Goal: Task Accomplishment & Management: Manage account settings

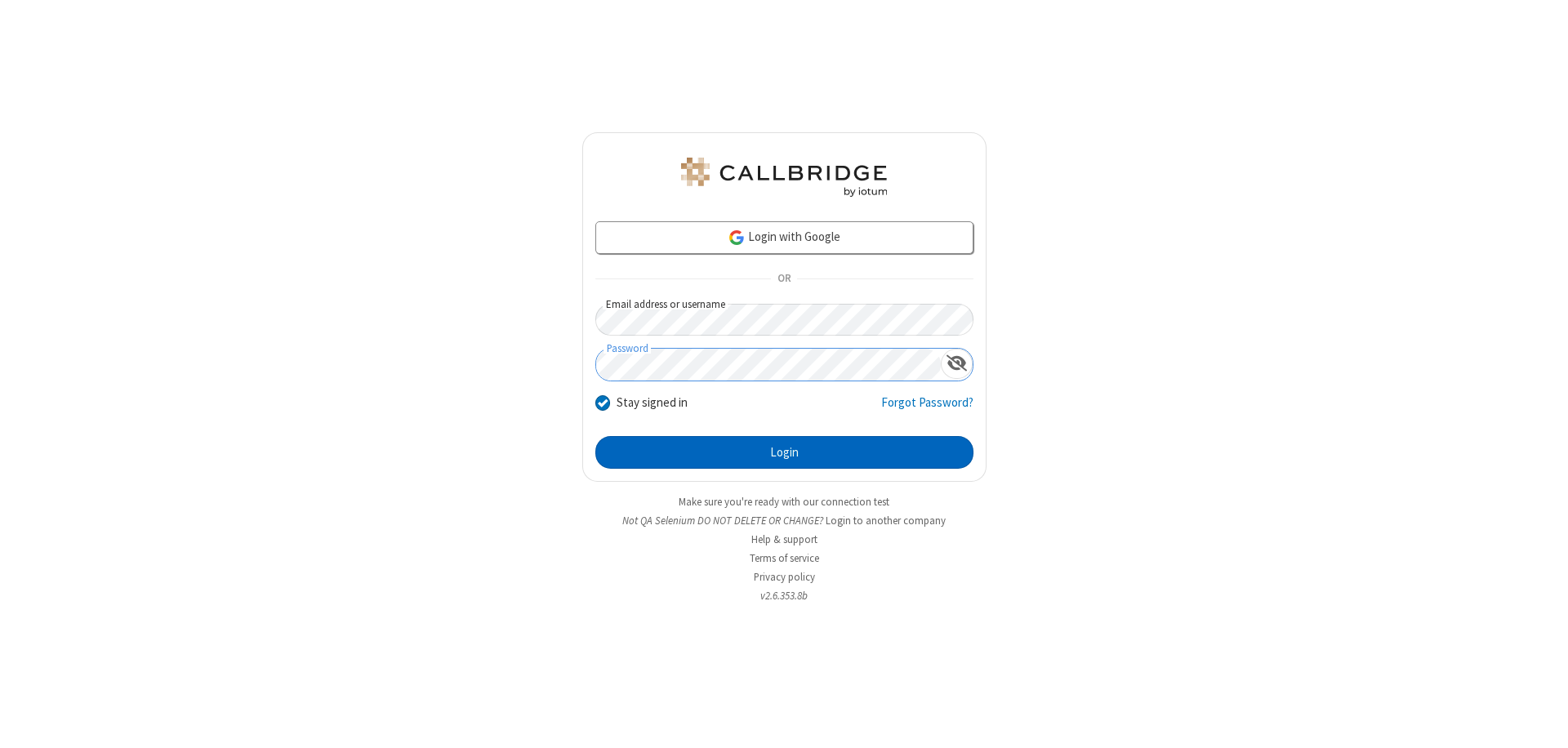
click at [784, 453] on button "Login" at bounding box center [784, 453] width 378 height 33
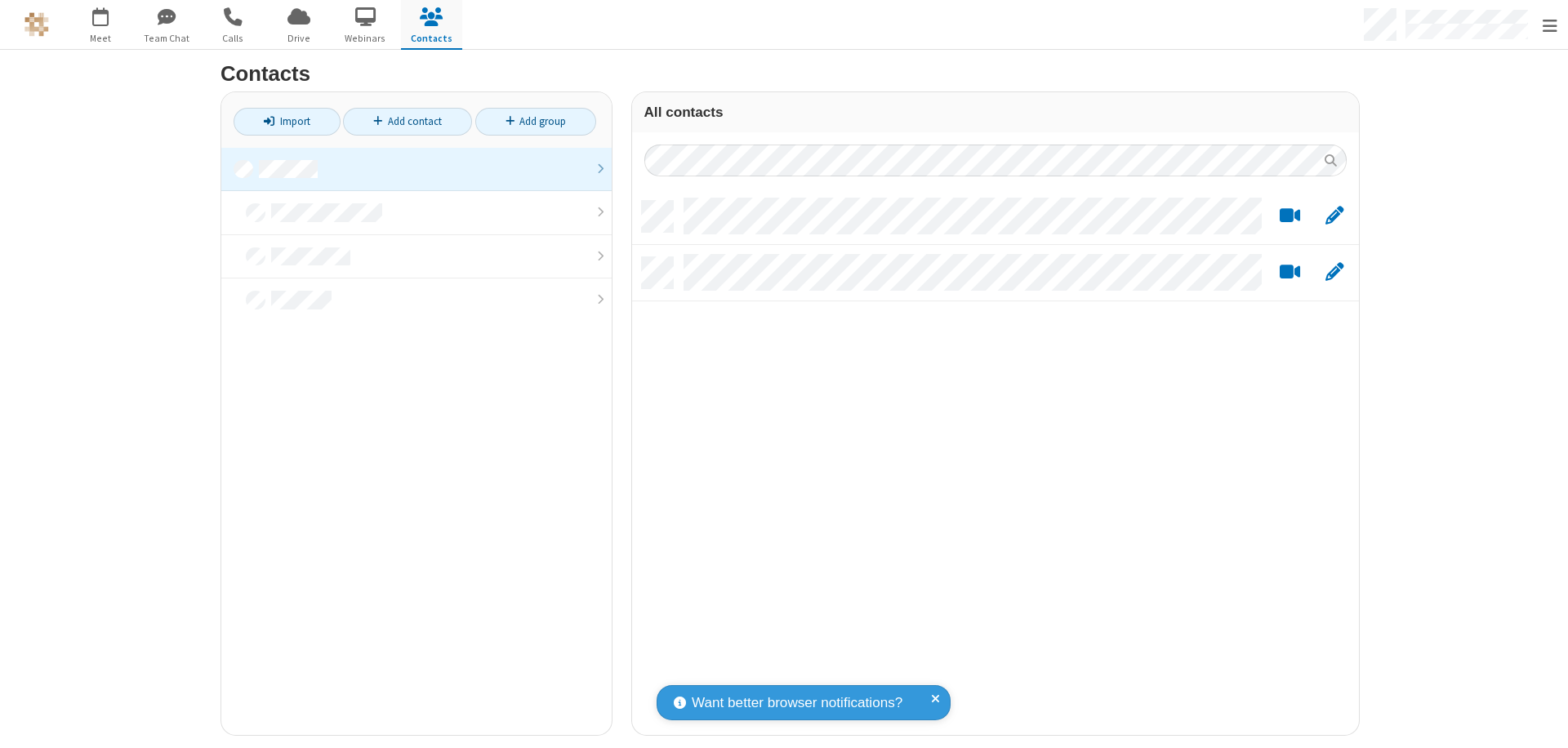
scroll to position [535, 715]
